Goal: Task Accomplishment & Management: Complete application form

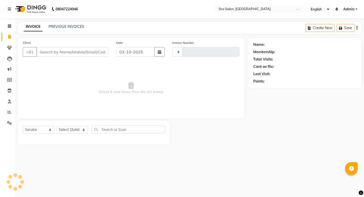
select select "service"
type input "1433"
select select "4714"
type input "8359995447"
click at [99, 51] on span "Add Client" at bounding box center [95, 51] width 20 height 5
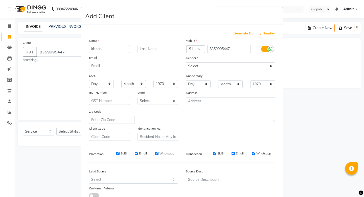
type input "kishan"
click at [159, 51] on input "text" at bounding box center [158, 49] width 41 height 8
type input "agrawal"
click at [218, 66] on select "Select [DEMOGRAPHIC_DATA] [DEMOGRAPHIC_DATA] Other Prefer Not To Say" at bounding box center [230, 66] width 89 height 8
select select "[DEMOGRAPHIC_DATA]"
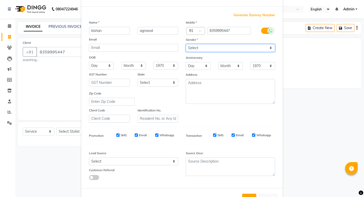
scroll to position [36, 0]
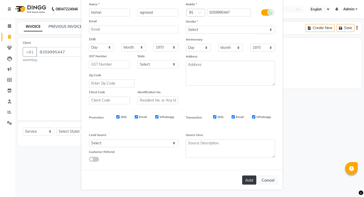
click at [252, 181] on button "Add" at bounding box center [249, 179] width 14 height 9
select select
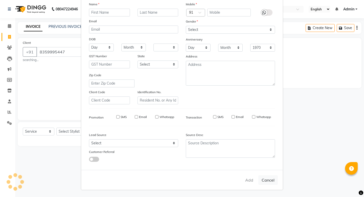
select select
checkbox input "false"
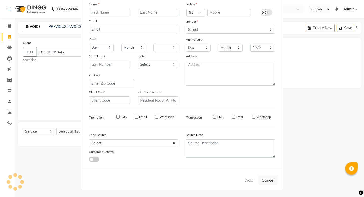
checkbox input "false"
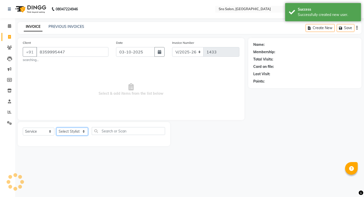
click at [65, 135] on select "Select Stylist [PERSON_NAME] Kavita [PERSON_NAME] Preeti [PERSON_NAME] [PERSON_…" at bounding box center [72, 131] width 32 height 8
select select "93621"
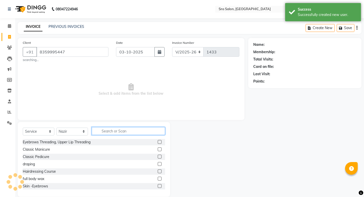
click at [111, 131] on input "text" at bounding box center [128, 131] width 73 height 8
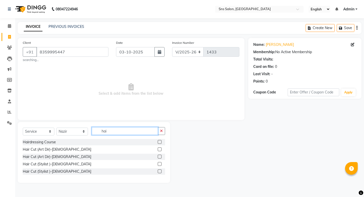
type input "hai"
click at [160, 163] on label at bounding box center [160, 164] width 4 height 4
click at [160, 163] on input "checkbox" at bounding box center [159, 163] width 3 height 3
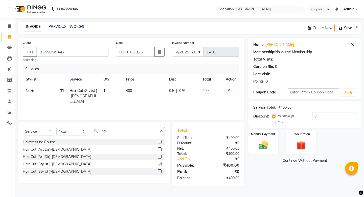
checkbox input "false"
click at [160, 131] on icon "button" at bounding box center [161, 131] width 3 height 4
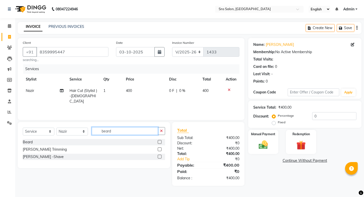
type input "beard"
click at [158, 142] on label at bounding box center [160, 142] width 4 height 4
click at [158, 142] on input "checkbox" at bounding box center [159, 141] width 3 height 3
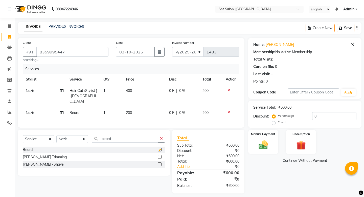
checkbox input "false"
click at [127, 110] on span "200" at bounding box center [129, 112] width 6 height 5
select select "93621"
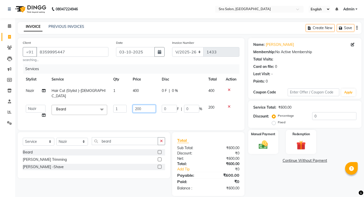
click at [138, 105] on input "200" at bounding box center [144, 109] width 23 height 8
type input "100"
click at [194, 115] on div "Services Stylist Service Qty Price Disc Total Action Nazir Hair Cut (Stylist )-…" at bounding box center [131, 94] width 217 height 61
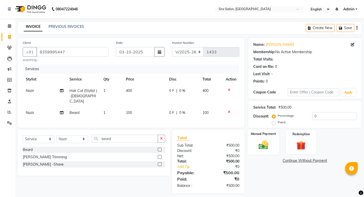
click at [265, 140] on img at bounding box center [263, 144] width 16 height 11
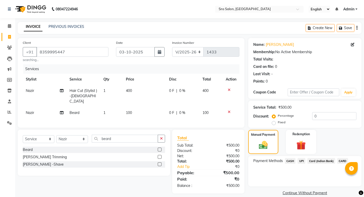
click at [301, 158] on span "UPI" at bounding box center [302, 161] width 8 height 6
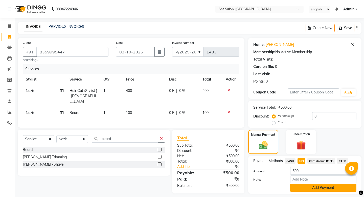
click at [310, 184] on button "Add Payment" at bounding box center [323, 188] width 66 height 8
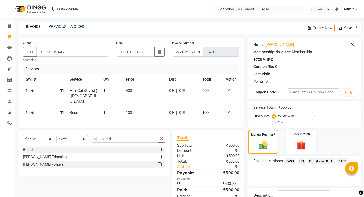
scroll to position [30, 0]
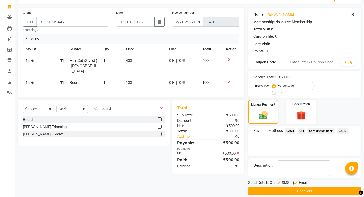
click at [312, 187] on button "Checkout" at bounding box center [304, 191] width 113 height 8
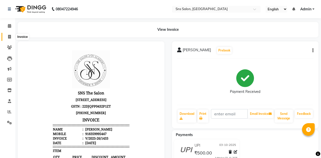
click at [10, 37] on icon at bounding box center [9, 37] width 3 height 4
select select "service"
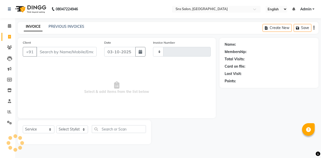
type input "1434"
select select "4714"
click at [46, 54] on input "Client" at bounding box center [66, 52] width 60 height 10
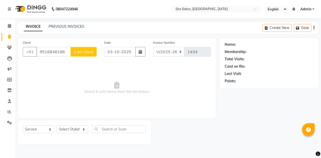
type input "9516848186"
click at [79, 54] on span "Add Client" at bounding box center [84, 51] width 20 height 5
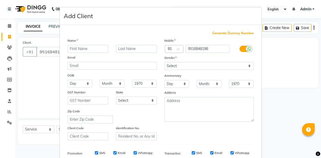
click at [74, 49] on input "text" at bounding box center [88, 49] width 41 height 8
click at [135, 47] on input "text" at bounding box center [136, 49] width 41 height 8
click at [130, 50] on input "text" at bounding box center [136, 49] width 41 height 8
click at [123, 48] on input "text" at bounding box center [136, 49] width 41 height 8
click at [83, 48] on input "deep" at bounding box center [88, 49] width 41 height 8
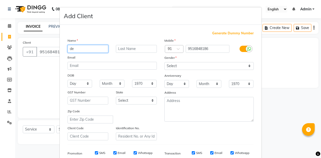
type input "d"
type input "Deep"
click at [132, 49] on input "text" at bounding box center [136, 49] width 41 height 8
type input "[PERSON_NAME]"
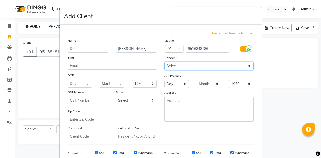
click at [182, 68] on select "Select [DEMOGRAPHIC_DATA] [DEMOGRAPHIC_DATA] Other Prefer Not To Say" at bounding box center [208, 66] width 89 height 8
select select "[DEMOGRAPHIC_DATA]"
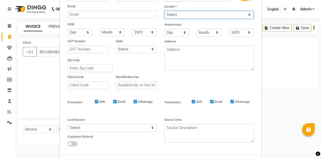
scroll to position [75, 0]
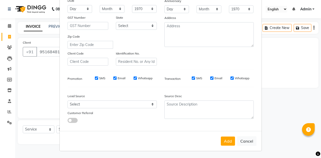
click at [229, 140] on button "Add" at bounding box center [228, 141] width 14 height 9
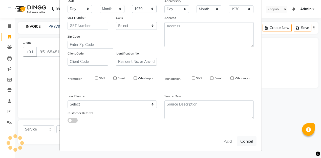
select select
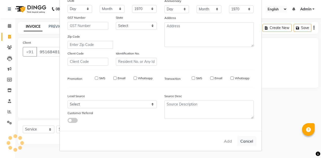
select select
checkbox input "false"
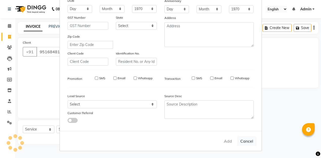
checkbox input "false"
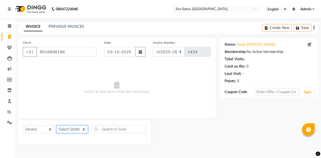
click at [74, 129] on select "Select Stylist [PERSON_NAME] Kavita [PERSON_NAME] Preeti [PERSON_NAME] [PERSON_…" at bounding box center [72, 130] width 32 height 8
select select "27967"
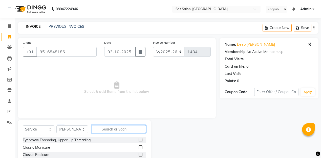
click at [122, 128] on input "text" at bounding box center [119, 129] width 54 height 8
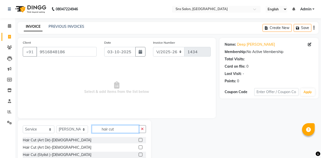
type input "hair cut"
click at [141, 147] on label at bounding box center [141, 148] width 4 height 4
click at [141, 147] on input "checkbox" at bounding box center [140, 147] width 3 height 3
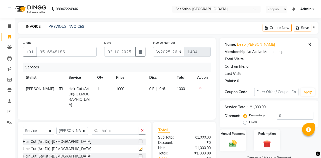
checkbox input "false"
click at [232, 144] on img at bounding box center [232, 143] width 13 height 9
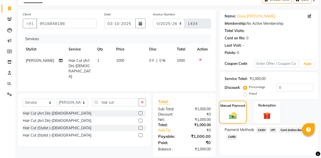
scroll to position [44, 0]
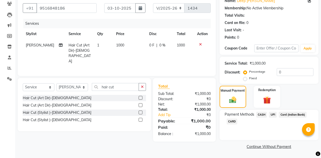
click at [262, 116] on span "CASH" at bounding box center [261, 115] width 11 height 6
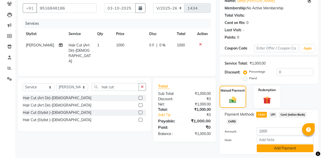
click at [282, 149] on button "Add Payment" at bounding box center [285, 149] width 57 height 8
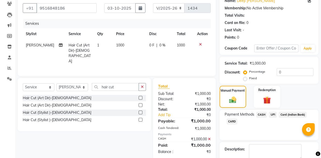
scroll to position [72, 0]
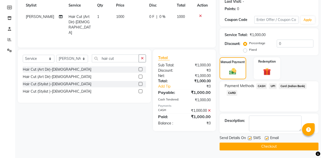
click at [277, 147] on button "Checkout" at bounding box center [268, 147] width 99 height 8
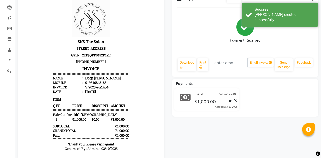
scroll to position [61, 0]
